Goal: Task Accomplishment & Management: Manage account settings

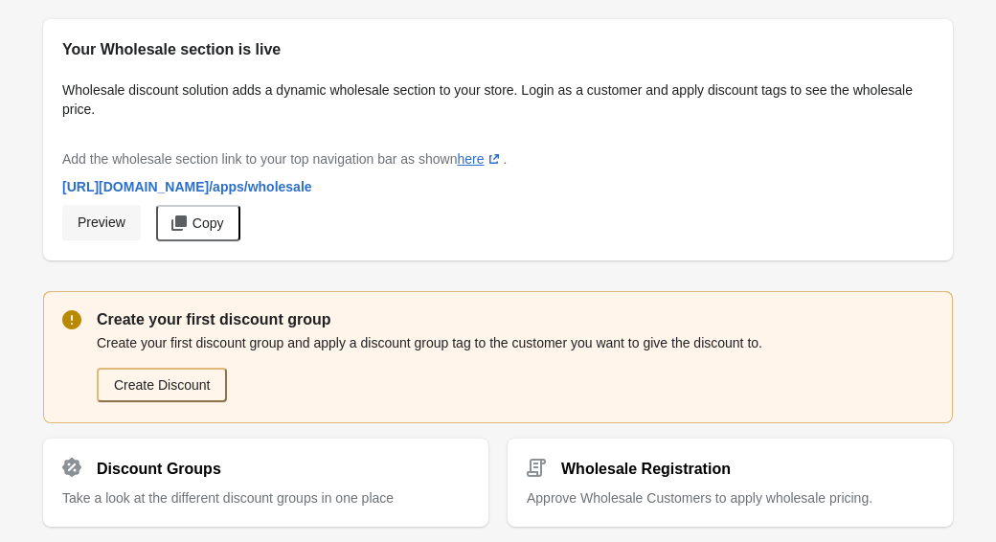
click at [107, 227] on span "Preview" at bounding box center [102, 221] width 48 height 15
click at [217, 228] on span "Copy" at bounding box center [208, 222] width 32 height 15
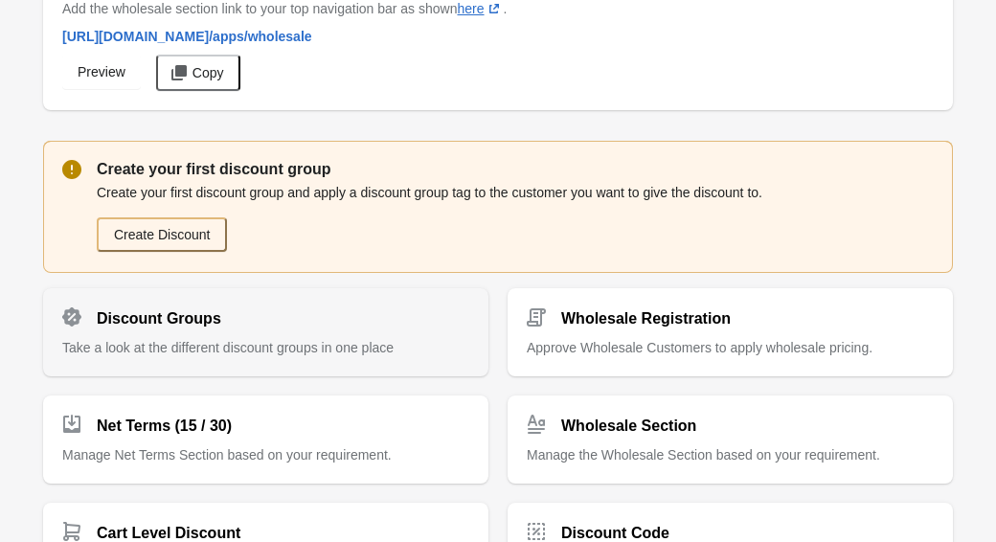
scroll to position [160, 0]
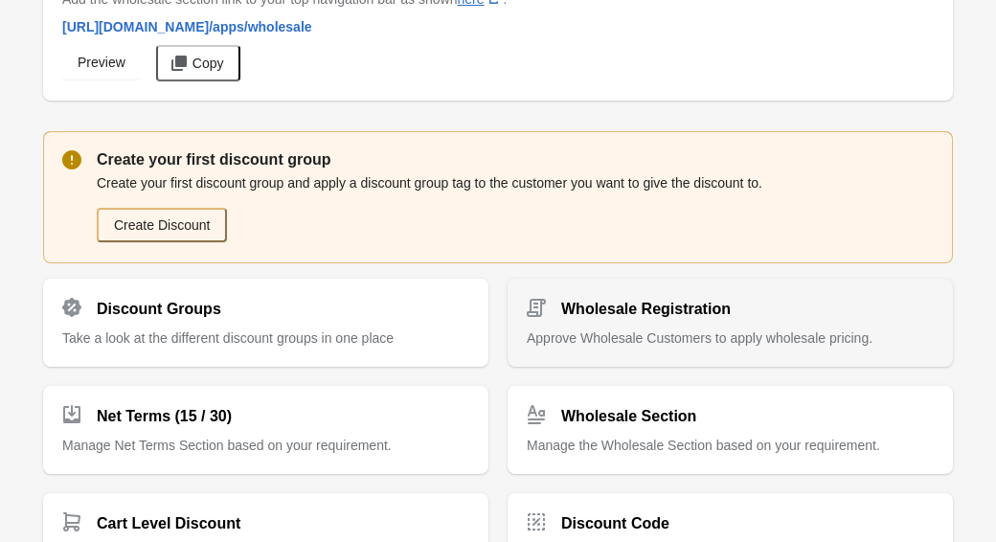
click at [597, 307] on h2 "Wholesale Registration" at bounding box center [645, 309] width 169 height 23
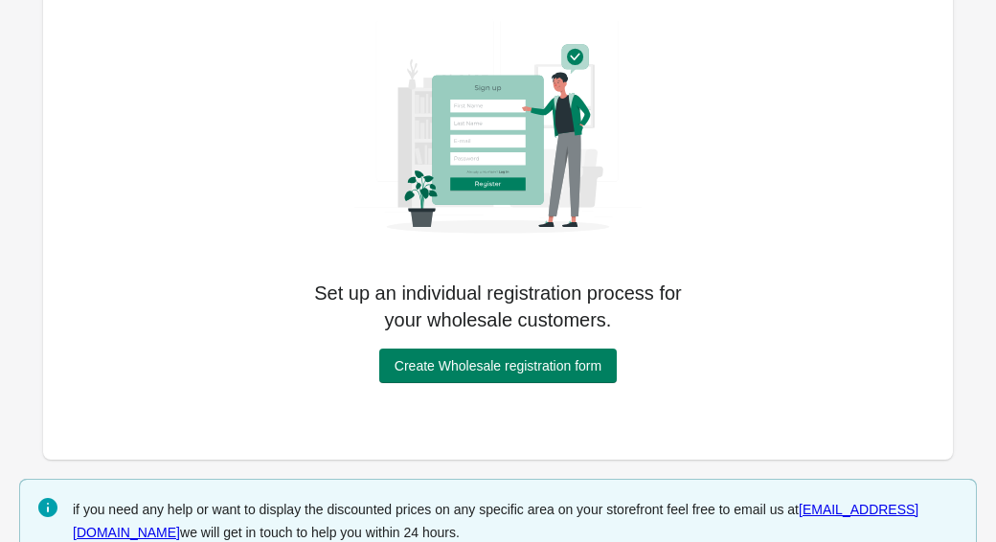
scroll to position [166, 0]
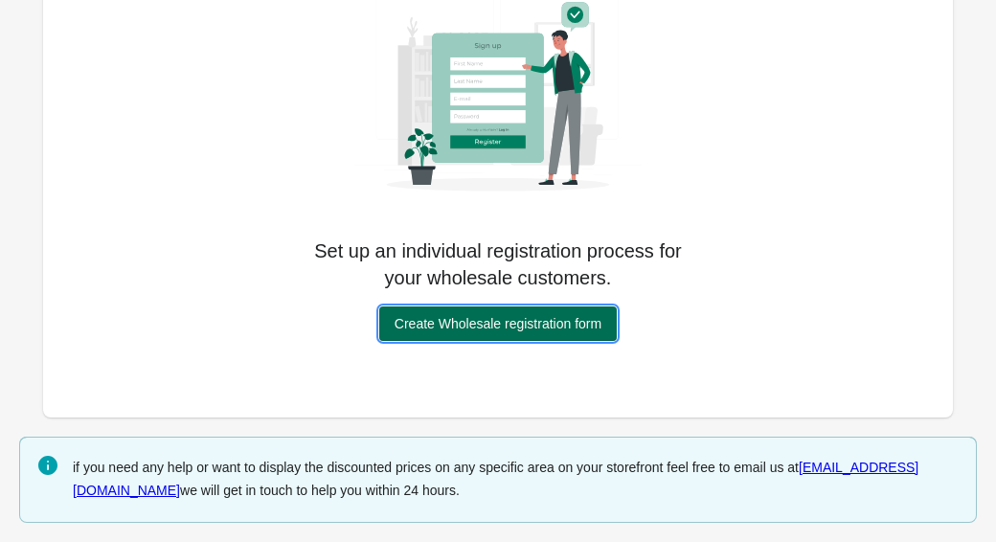
click at [536, 327] on span "Create Wholesale registration form" at bounding box center [497, 323] width 207 height 15
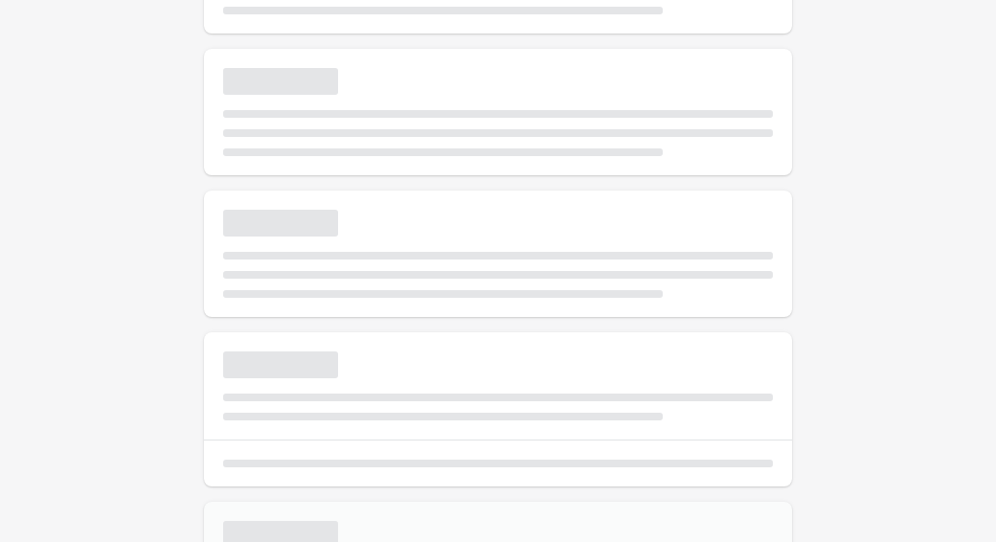
select select "*"
type input "**********"
type textarea "**********"
type input "**********"
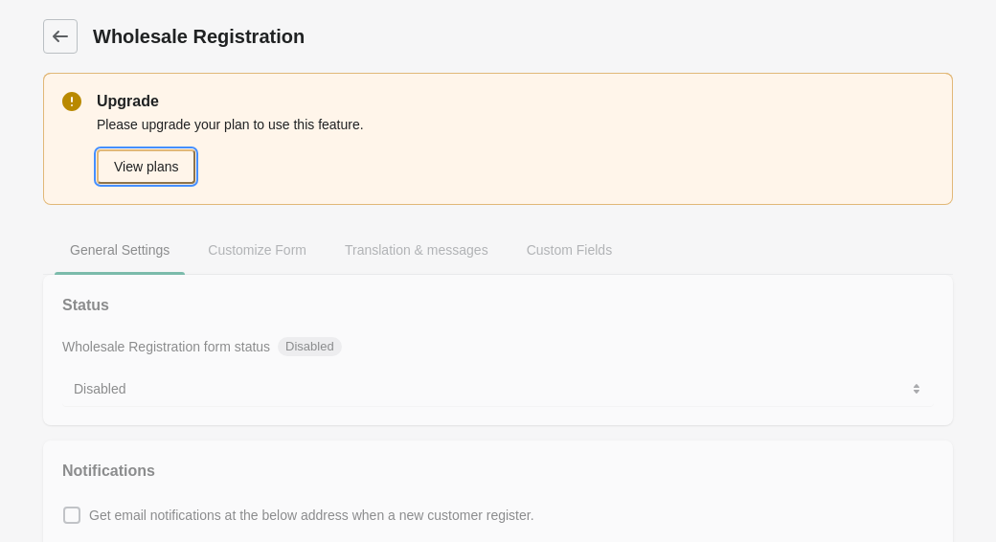
click at [145, 168] on button "View plans" at bounding box center [146, 166] width 99 height 34
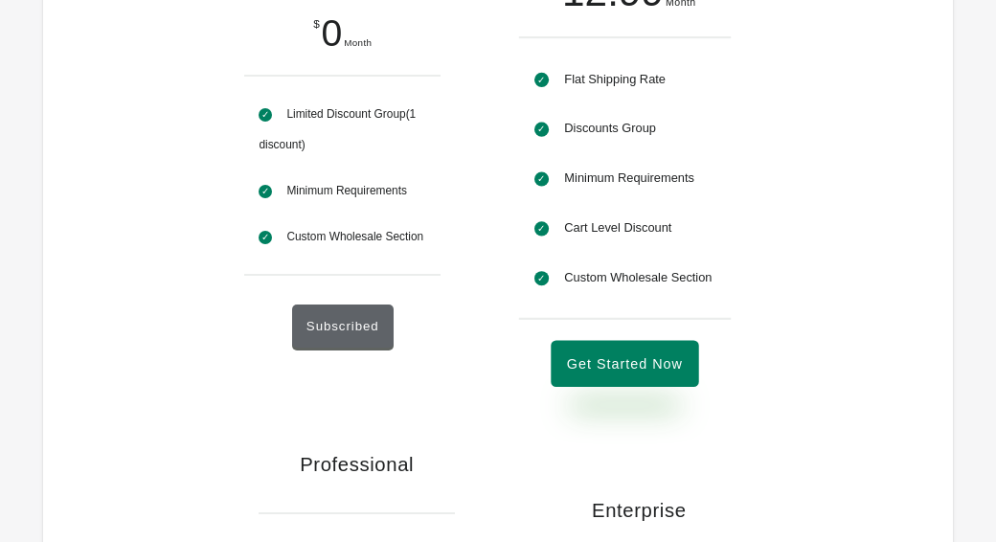
click at [659, 388] on button "Get Started Now" at bounding box center [624, 364] width 147 height 47
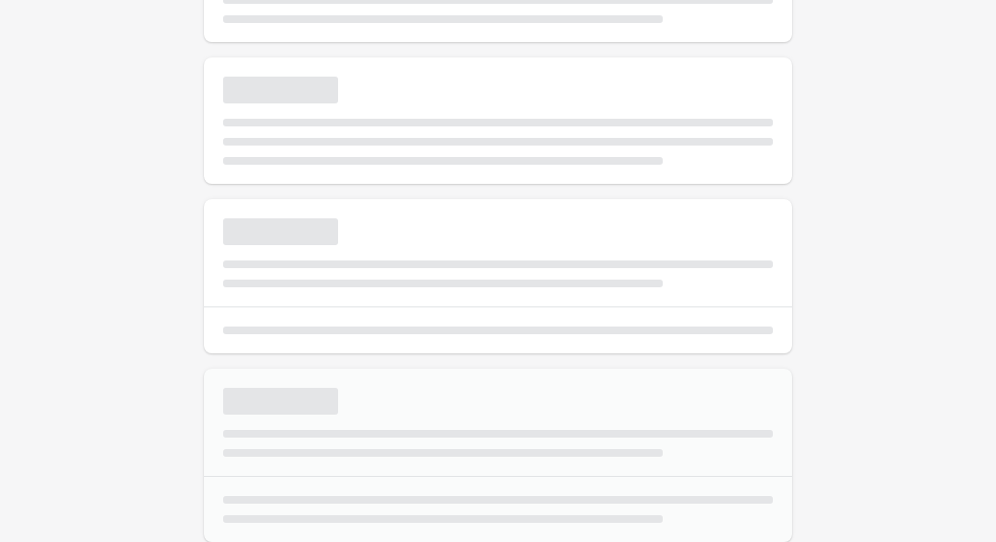
scroll to position [299, 0]
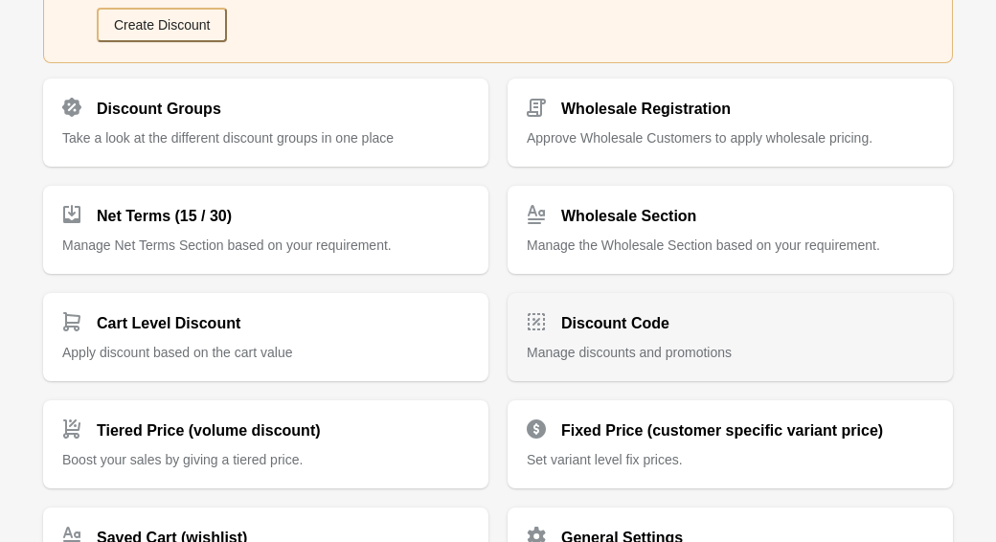
scroll to position [369, 0]
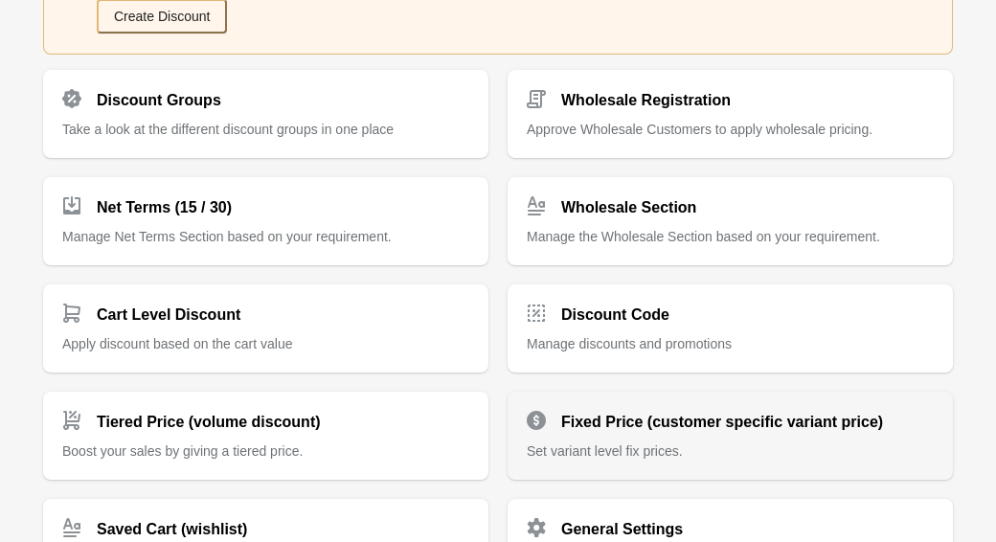
click at [677, 448] on span "Set variant level fix prices." at bounding box center [605, 450] width 156 height 15
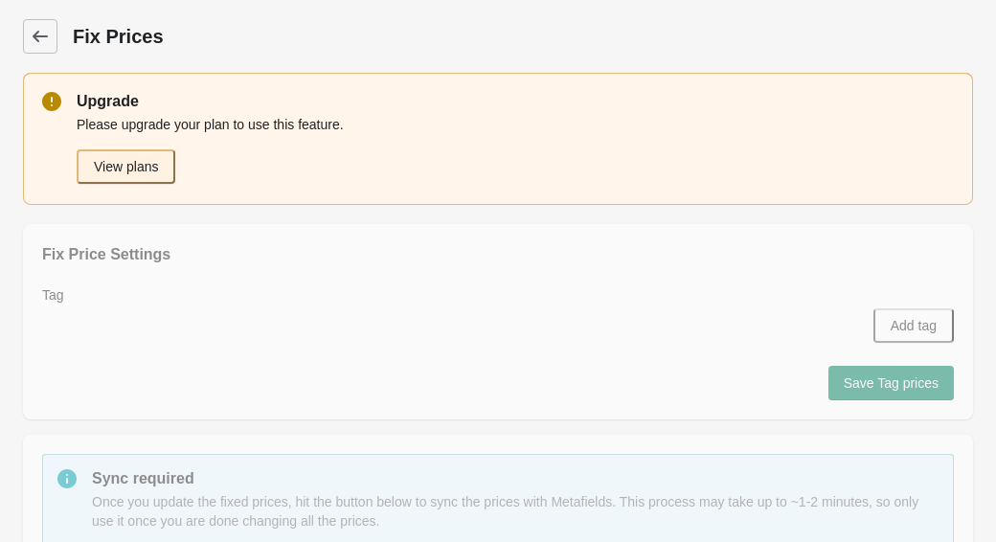
click at [121, 166] on button "View plans" at bounding box center [126, 166] width 99 height 34
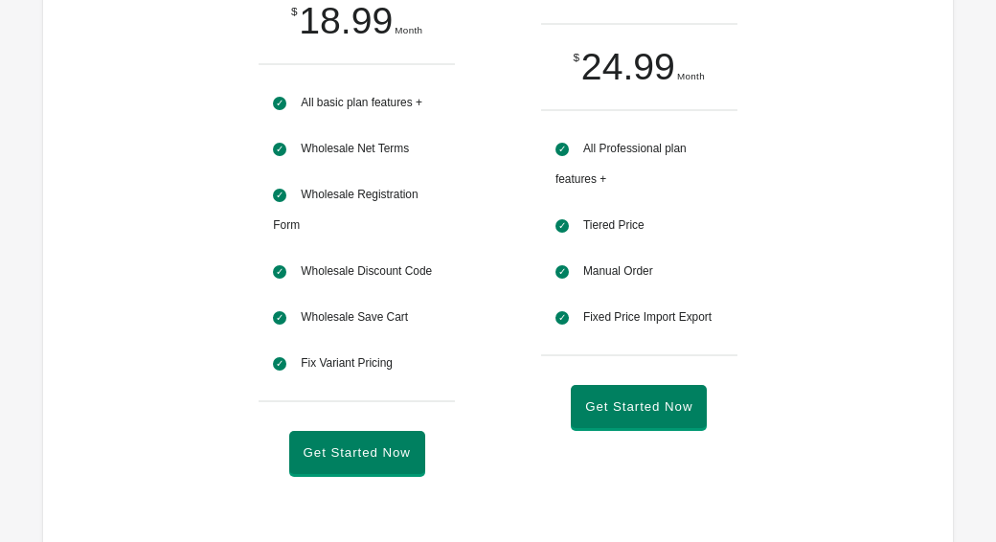
scroll to position [843, 0]
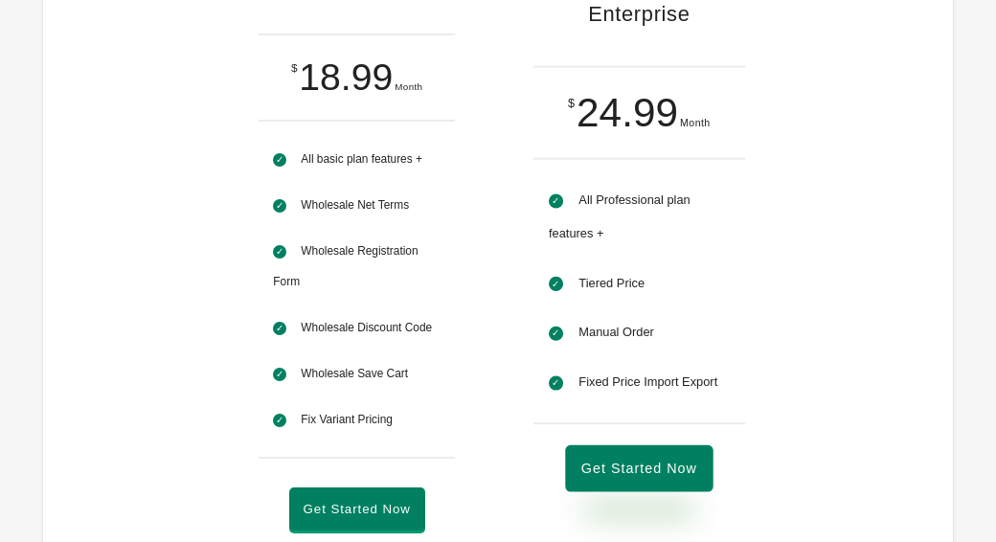
click at [664, 493] on button "Get Started Now" at bounding box center [638, 469] width 147 height 47
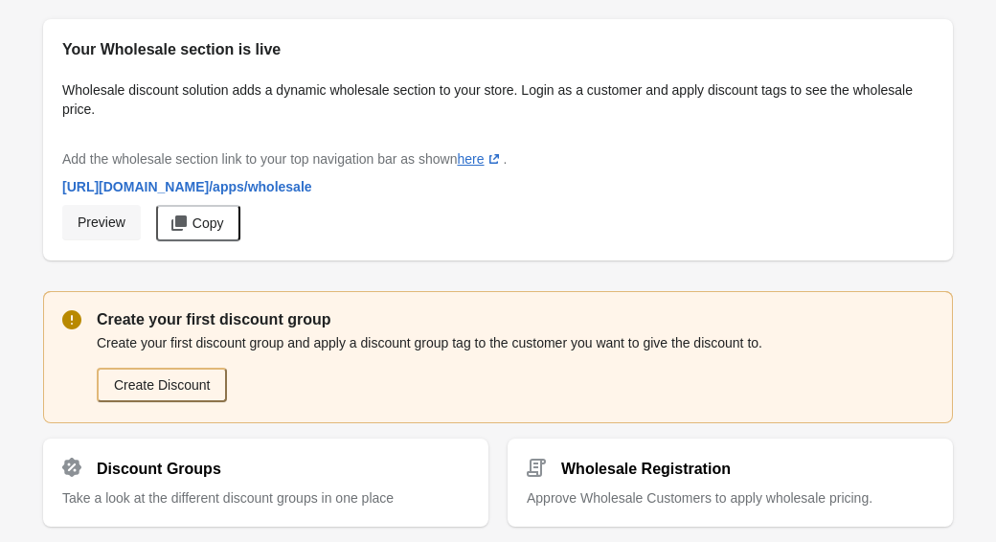
click at [108, 227] on span "Preview" at bounding box center [102, 221] width 48 height 15
click at [208, 219] on span "Copy" at bounding box center [208, 222] width 32 height 15
click at [490, 160] on link "here (opens a new window)" at bounding box center [480, 158] width 46 height 15
click at [196, 225] on span "Copy" at bounding box center [208, 222] width 32 height 15
click at [107, 223] on span "Preview" at bounding box center [102, 221] width 48 height 15
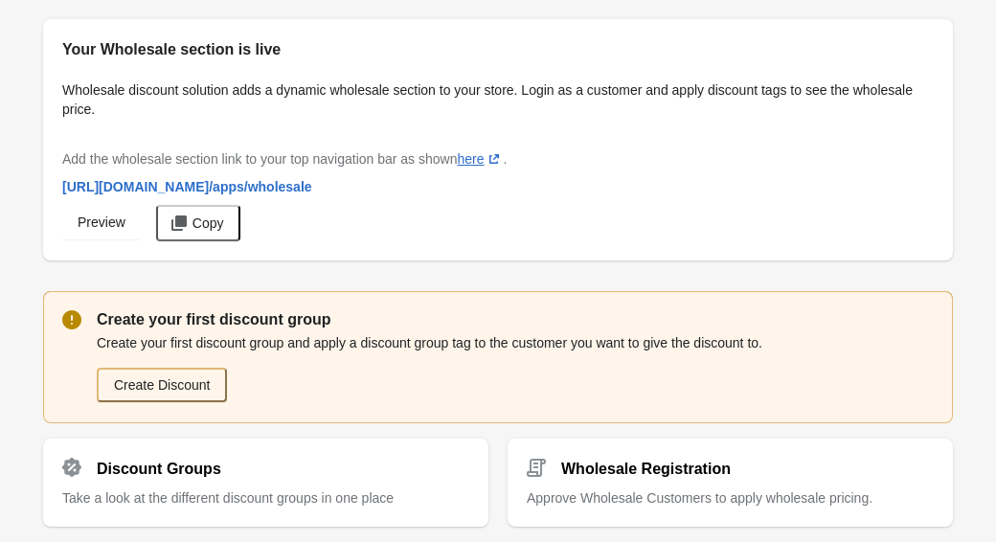
scroll to position [264, 0]
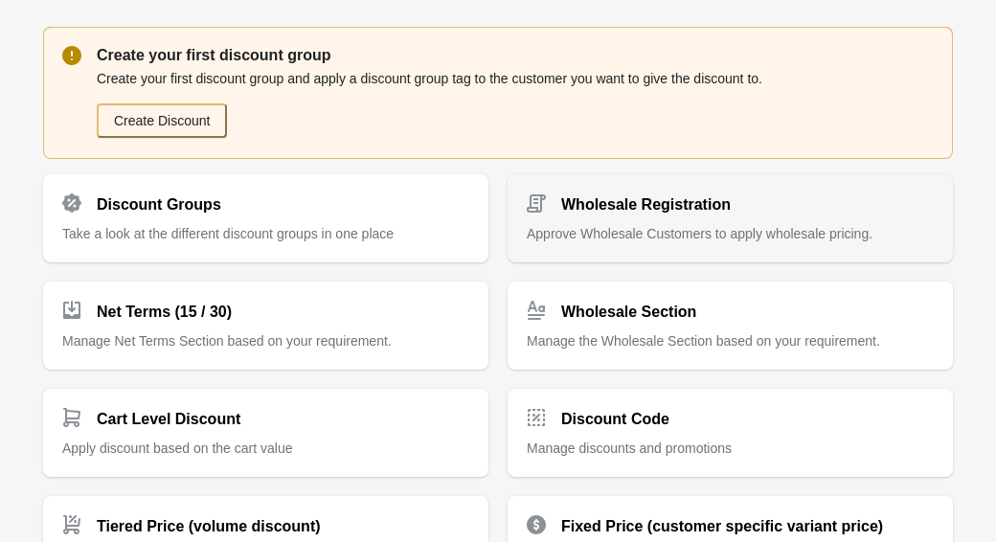
click at [604, 240] on p "Approve Wholesale Customers to apply wholesale pricing." at bounding box center [730, 233] width 407 height 19
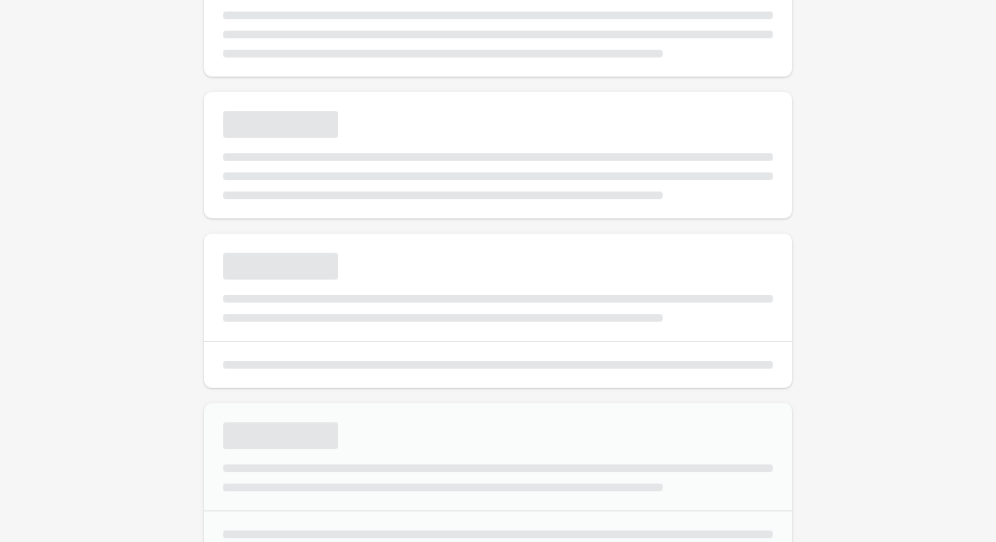
select select "*"
type input "**********"
type textarea "**********"
type input "**********"
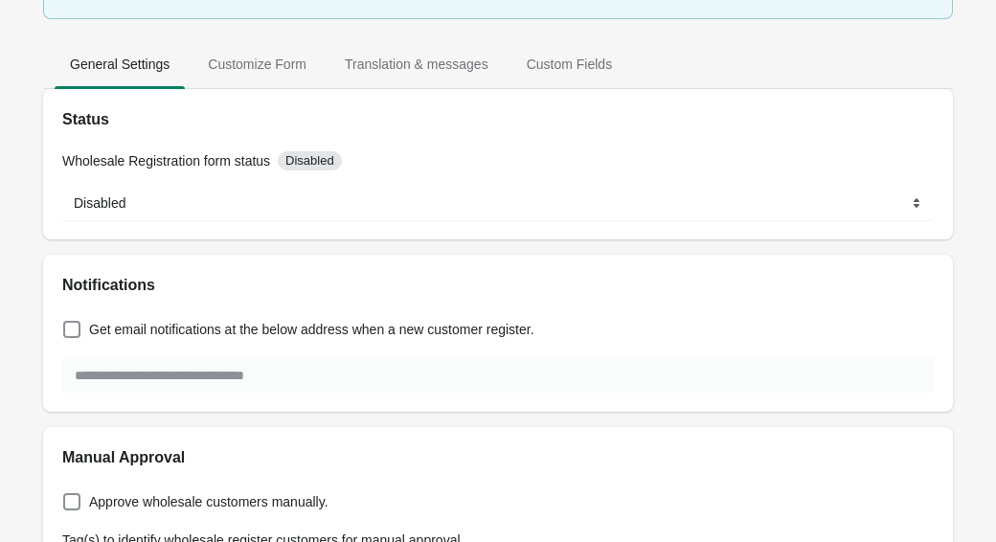
click at [612, 219] on div "Wholesale Registration form status Disabled ******* ******** Disabled" at bounding box center [498, 185] width 910 height 108
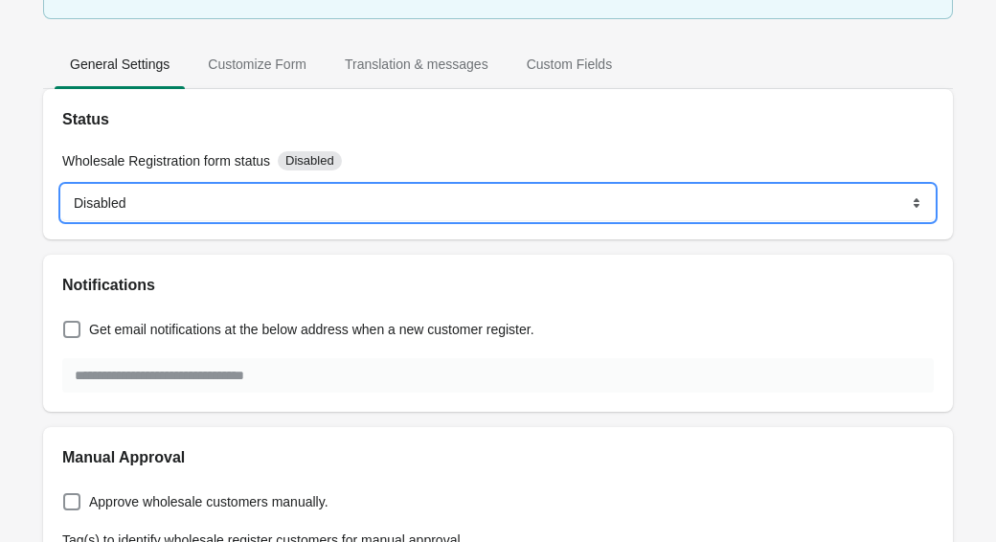
click at [420, 208] on select "******* ********" at bounding box center [497, 203] width 871 height 34
select select "*"
click at [62, 186] on select "******* ********" at bounding box center [497, 203] width 871 height 34
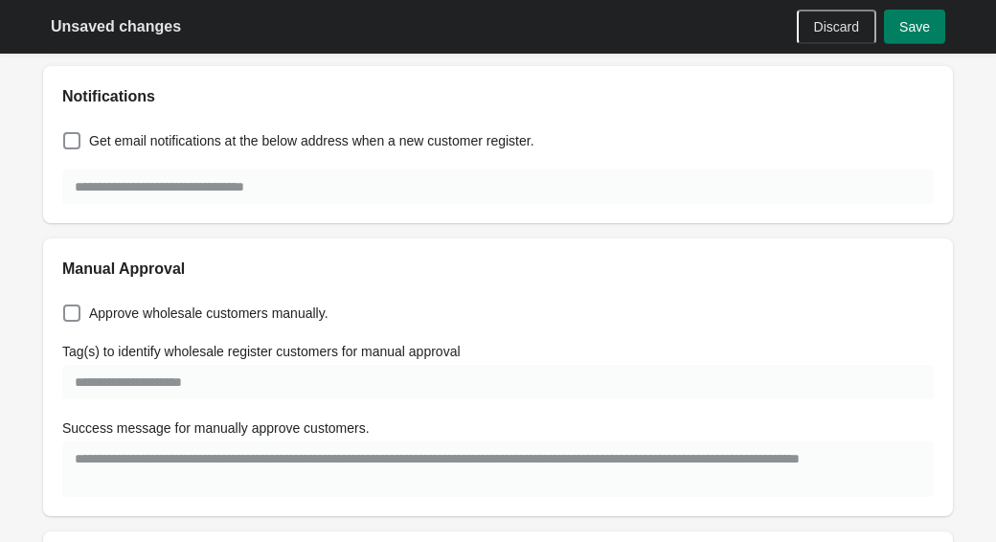
scroll to position [455, 0]
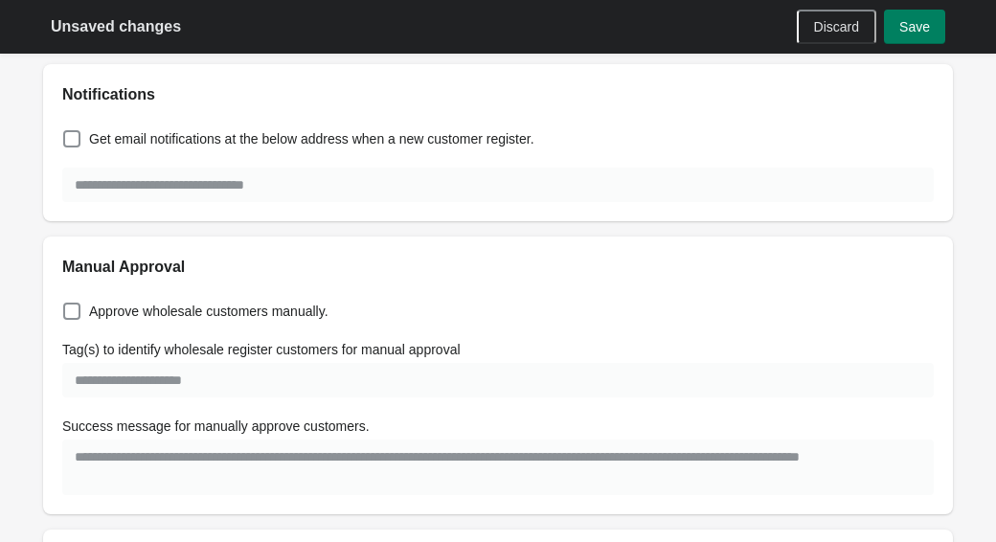
click at [222, 151] on div "Get email notifications at the below address when a new customer register." at bounding box center [497, 156] width 871 height 92
click at [218, 145] on span "Get email notifications at the below address when a new customer register." at bounding box center [311, 138] width 445 height 19
click at [201, 311] on span "Approve wholesale customers manually." at bounding box center [208, 311] width 239 height 19
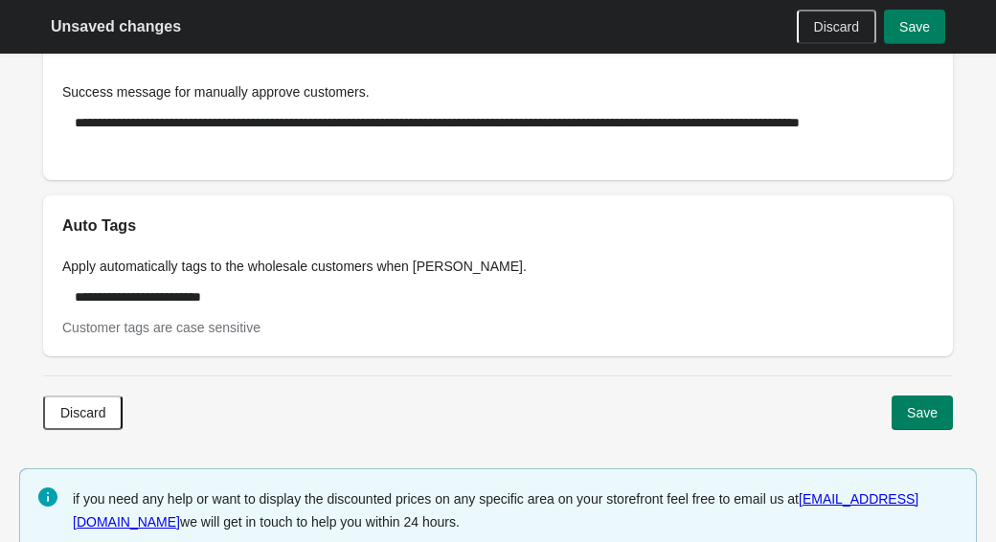
scroll to position [820, 0]
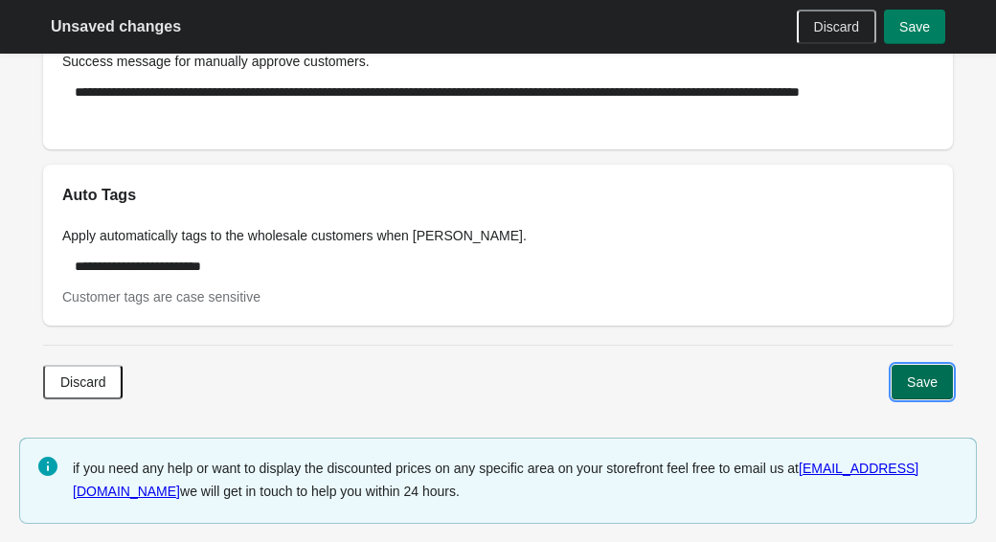
click at [922, 379] on span "Save" at bounding box center [922, 381] width 31 height 15
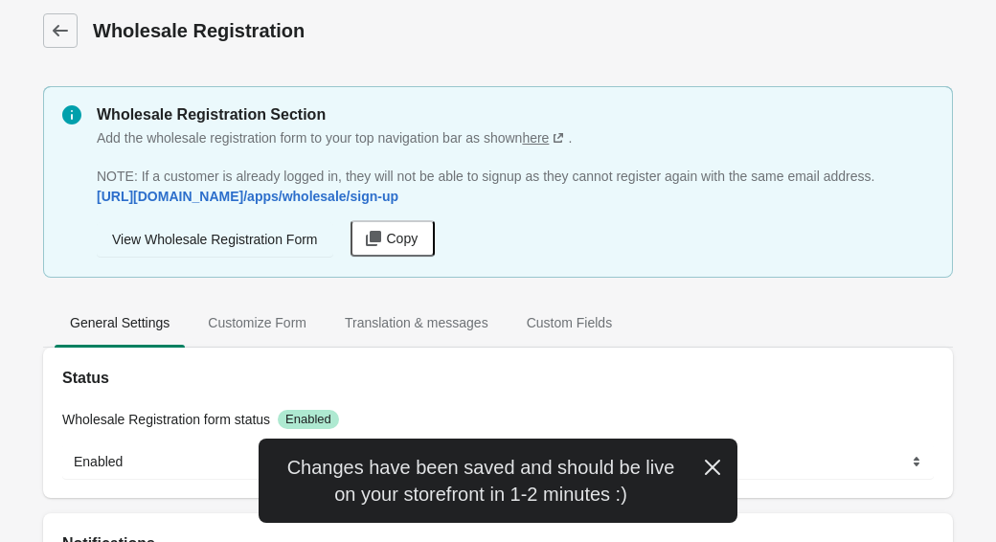
scroll to position [0, 0]
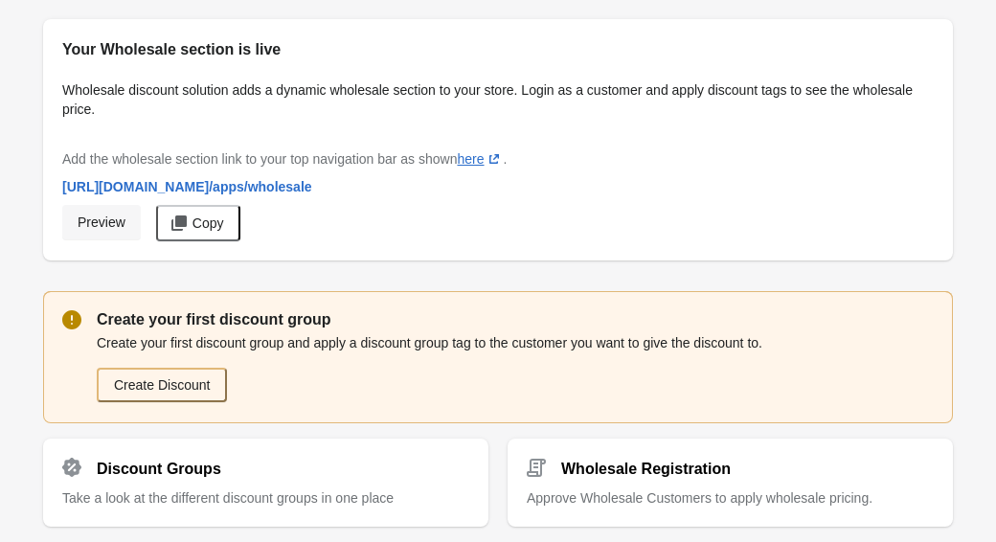
click at [109, 221] on span "Preview" at bounding box center [102, 221] width 48 height 15
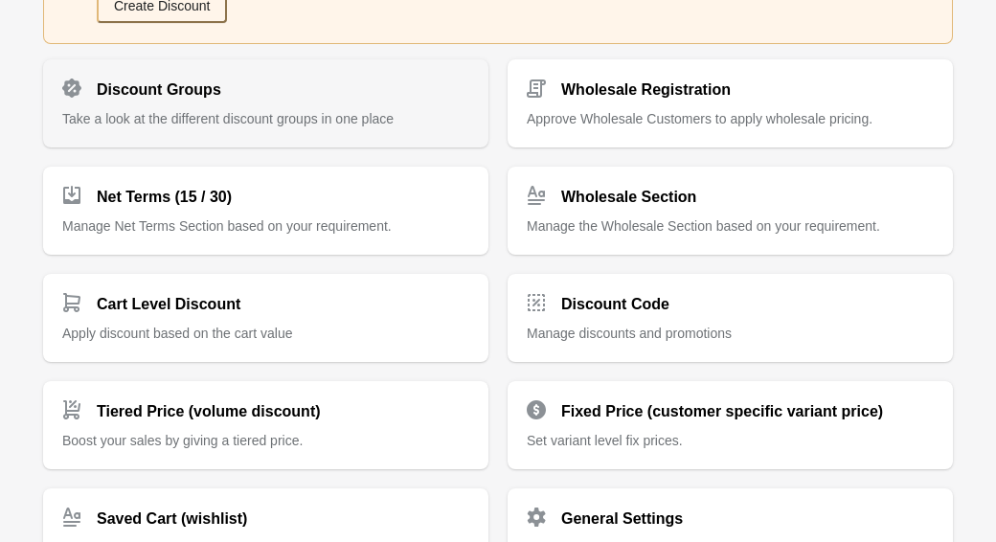
scroll to position [462, 0]
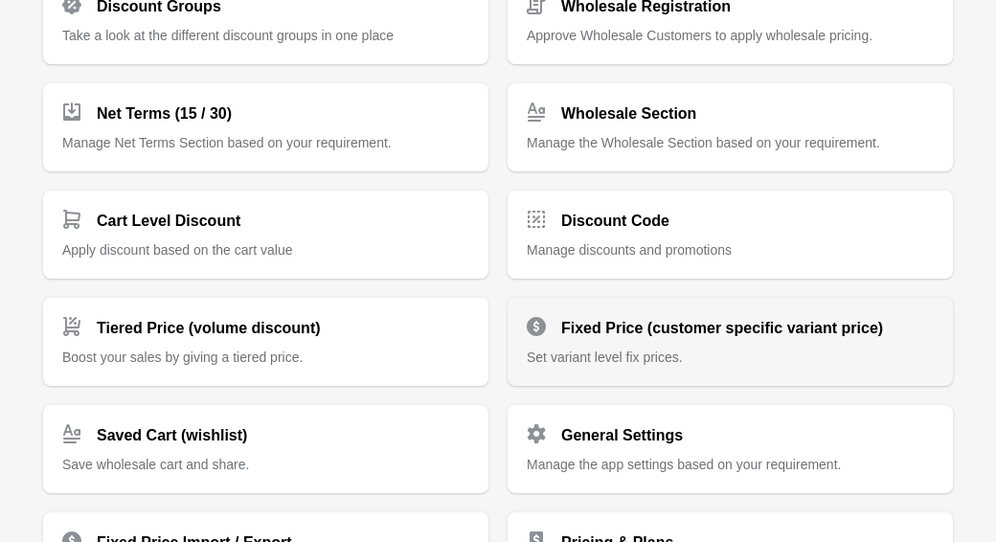
click at [640, 333] on h2 "Fixed Price (customer specific variant price)" at bounding box center [722, 328] width 322 height 23
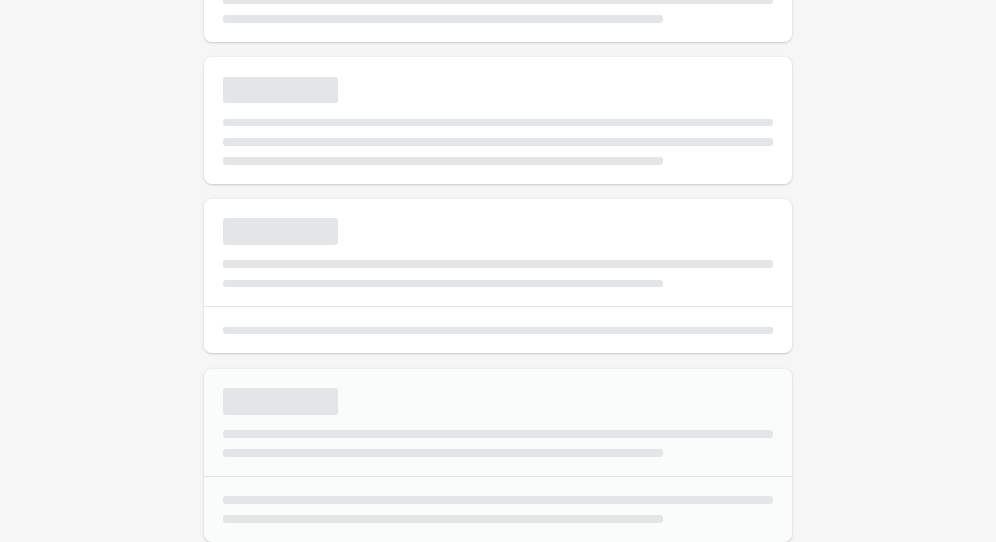
scroll to position [326, 0]
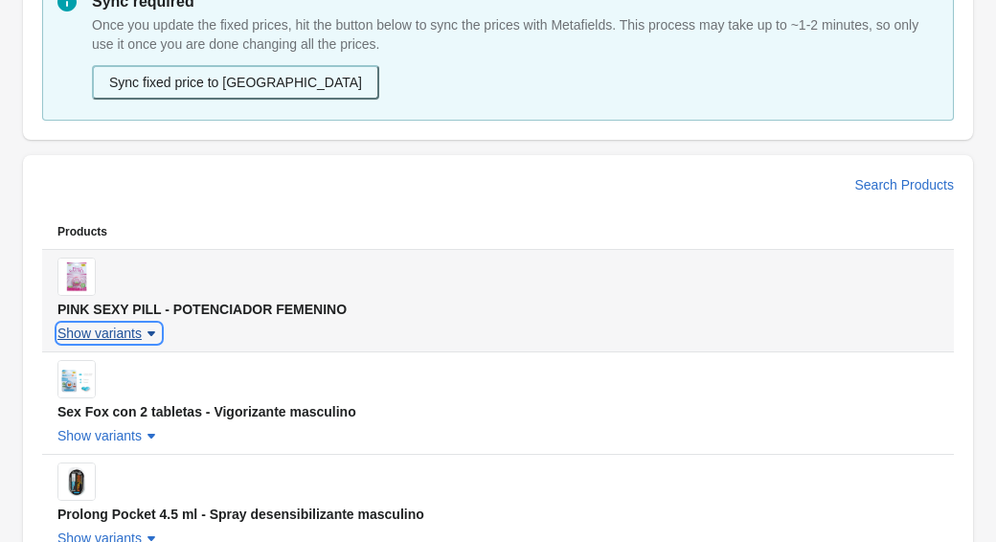
click at [136, 329] on span "Show variants" at bounding box center [99, 333] width 84 height 15
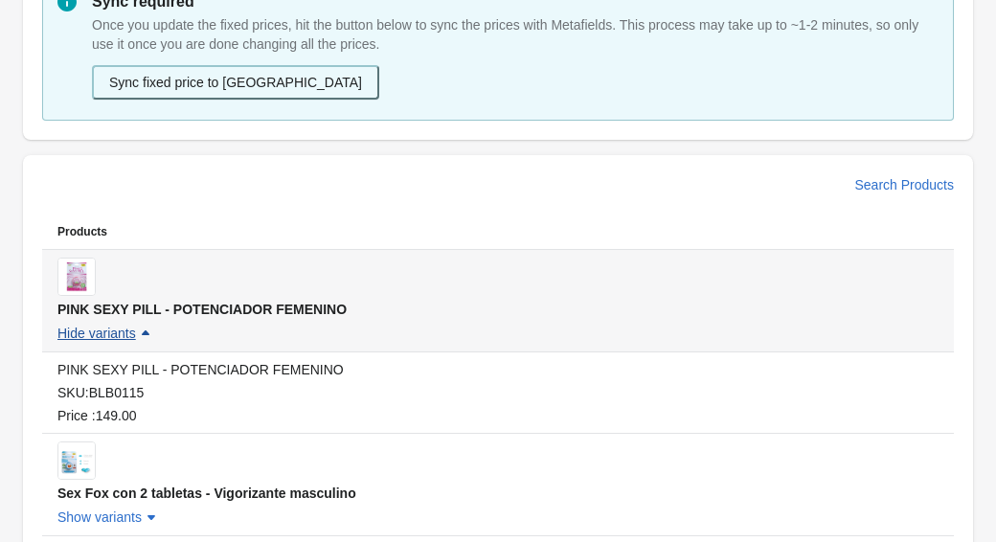
click at [144, 340] on icon "button" at bounding box center [145, 333] width 19 height 19
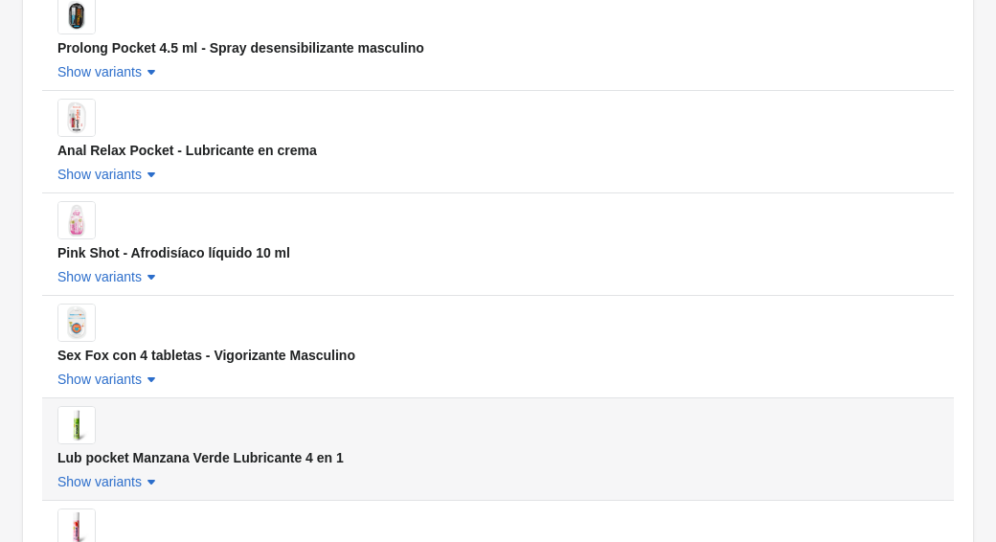
scroll to position [812, 0]
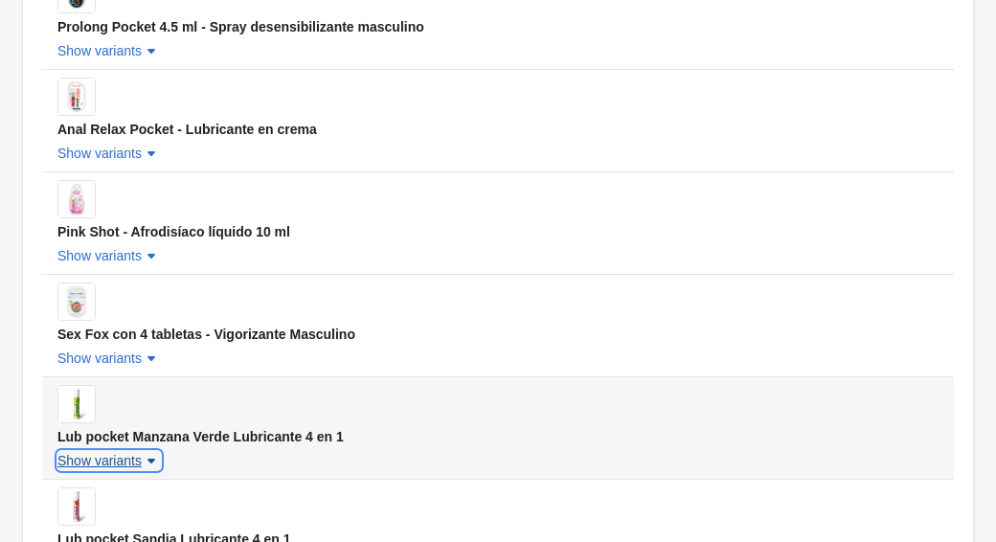
click at [113, 463] on span "Show variants" at bounding box center [99, 460] width 84 height 15
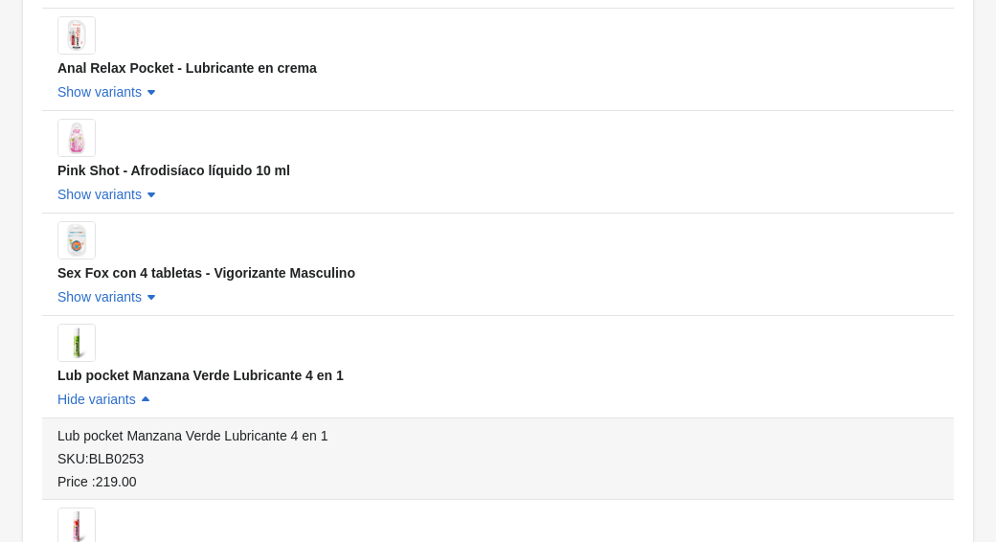
scroll to position [958, 0]
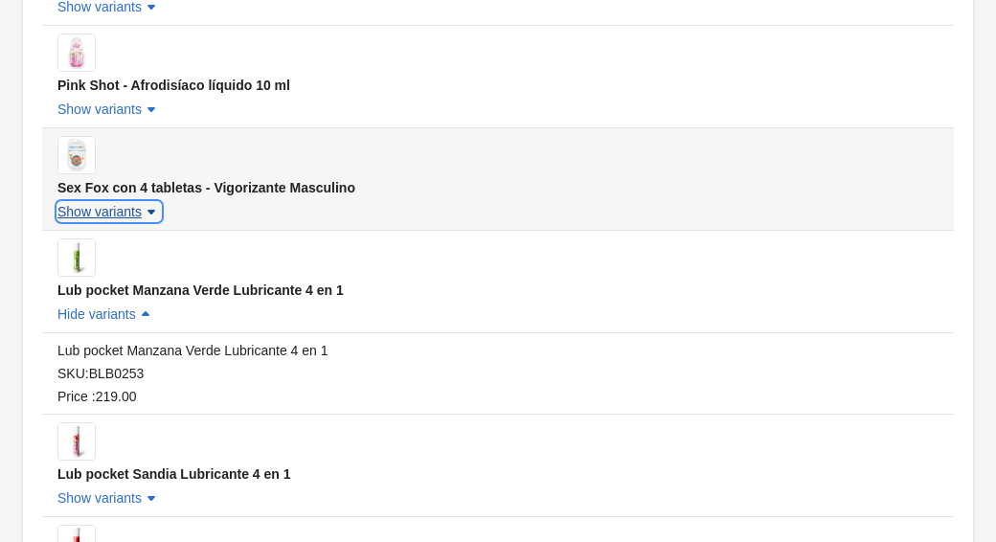
click at [141, 213] on span "Show variants" at bounding box center [99, 211] width 84 height 15
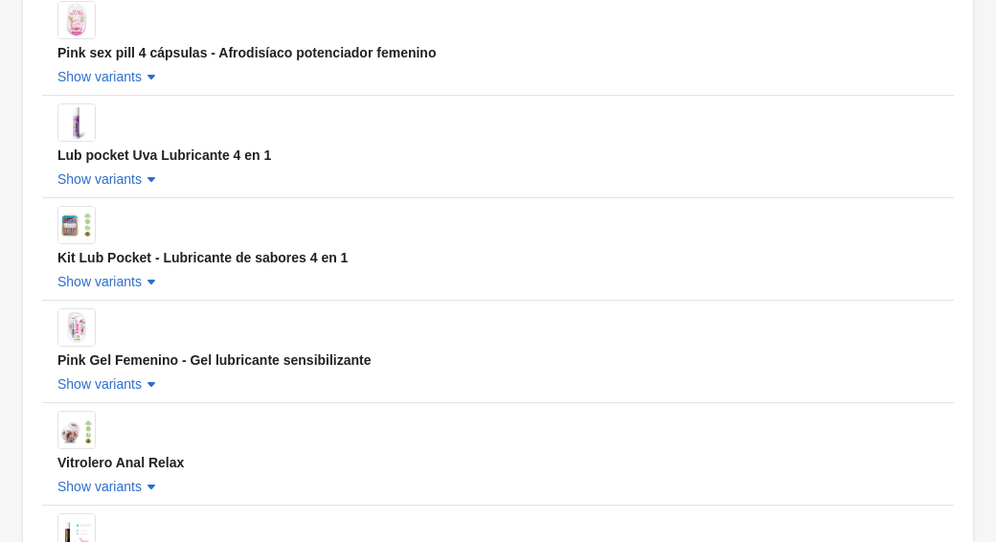
scroll to position [2063, 0]
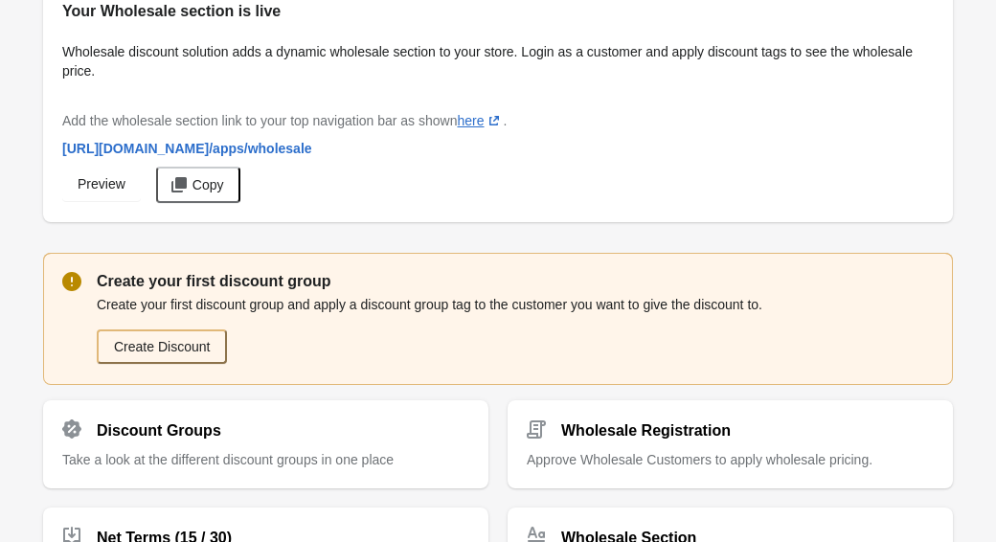
scroll to position [43, 0]
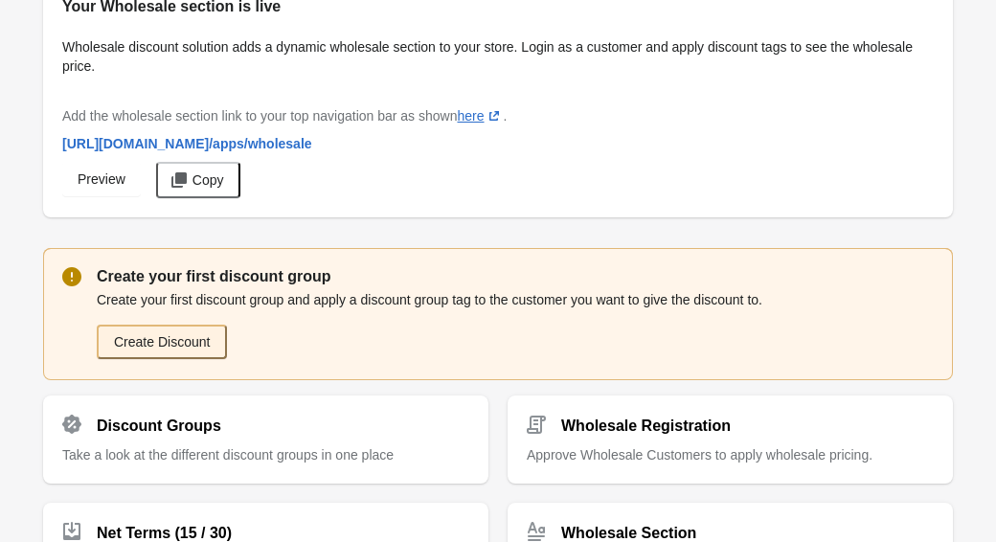
click at [185, 330] on button "Create Discount" at bounding box center [162, 342] width 130 height 34
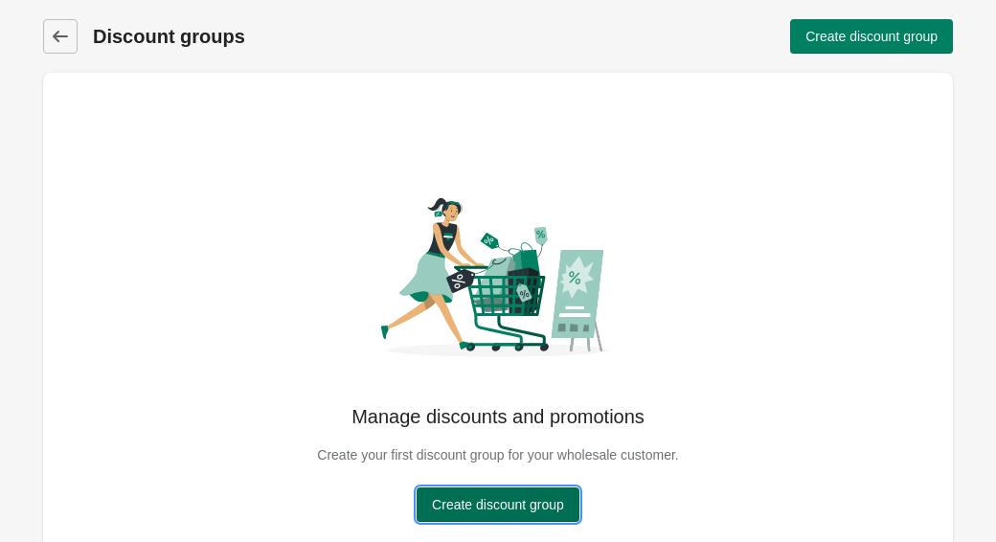
click at [518, 505] on span "Create discount group" at bounding box center [498, 504] width 132 height 15
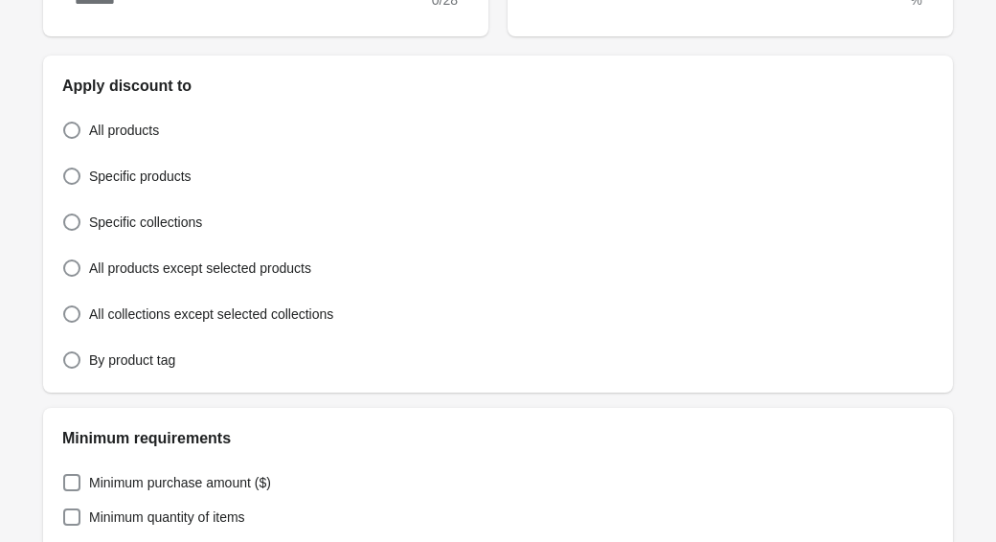
scroll to position [820, 0]
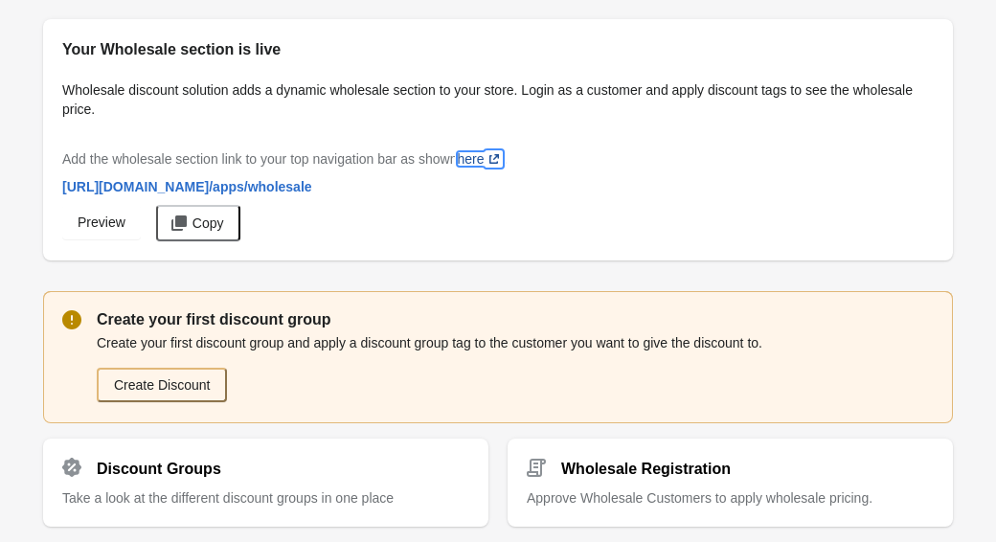
click at [495, 162] on link "here (opens a new window)" at bounding box center [480, 158] width 46 height 15
